Goal: Find specific page/section: Find specific page/section

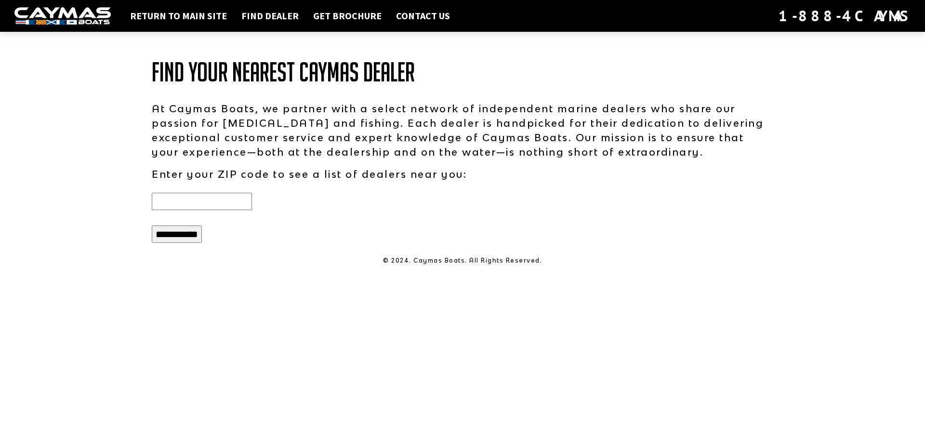
type input "*****"
click at [177, 235] on input "**********" at bounding box center [177, 233] width 50 height 17
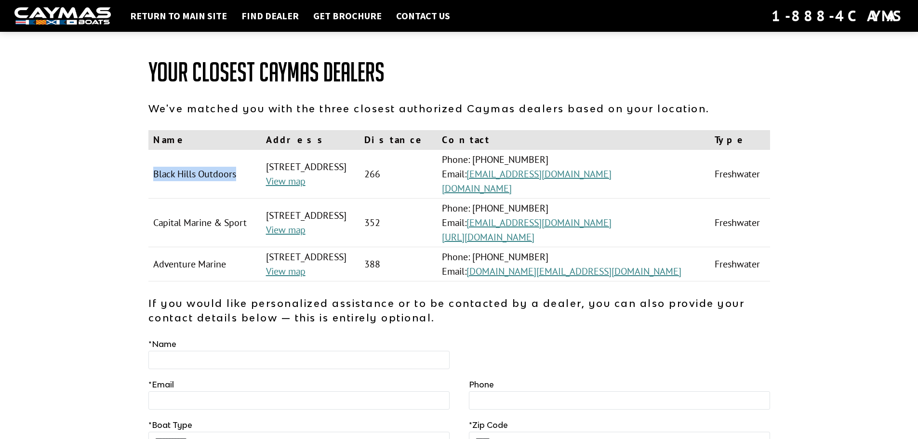
drag, startPoint x: 151, startPoint y: 176, endPoint x: 236, endPoint y: 178, distance: 84.8
click at [236, 178] on td "Black Hills Outdoors" at bounding box center [204, 174] width 113 height 49
drag, startPoint x: 154, startPoint y: 225, endPoint x: 246, endPoint y: 219, distance: 92.7
click at [246, 219] on td "Capital Marine & Sport" at bounding box center [204, 223] width 113 height 49
click at [130, 226] on div "Return to main site Find Dealer Get Brochure Contact Us 1-888-4CAYMAS Your Clos…" at bounding box center [459, 268] width 918 height 536
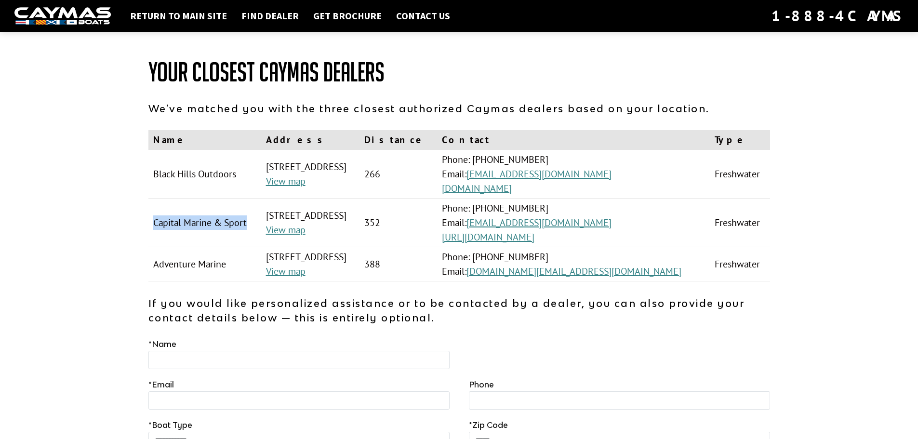
drag, startPoint x: 152, startPoint y: 221, endPoint x: 252, endPoint y: 216, distance: 100.3
click at [252, 216] on td "Capital Marine & Sport" at bounding box center [204, 223] width 113 height 49
drag, startPoint x: 152, startPoint y: 263, endPoint x: 228, endPoint y: 263, distance: 75.6
click at [228, 263] on td "Adventure Marine" at bounding box center [204, 264] width 113 height 34
click at [178, 19] on link "Return to main site" at bounding box center [178, 16] width 106 height 13
